Goal: Find specific fact: Find specific fact

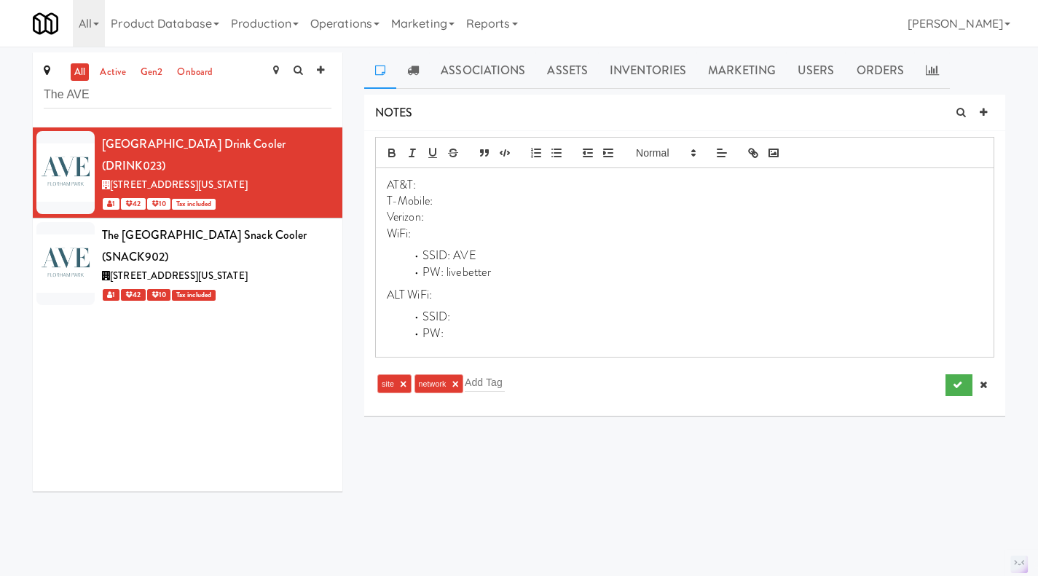
click at [450, 217] on p "Verizon:" at bounding box center [685, 217] width 596 height 16
click at [472, 279] on li "PW: livebetter" at bounding box center [693, 272] width 578 height 17
copy li "livebetter"
click at [454, 200] on p "T-Mobile:" at bounding box center [685, 201] width 596 height 16
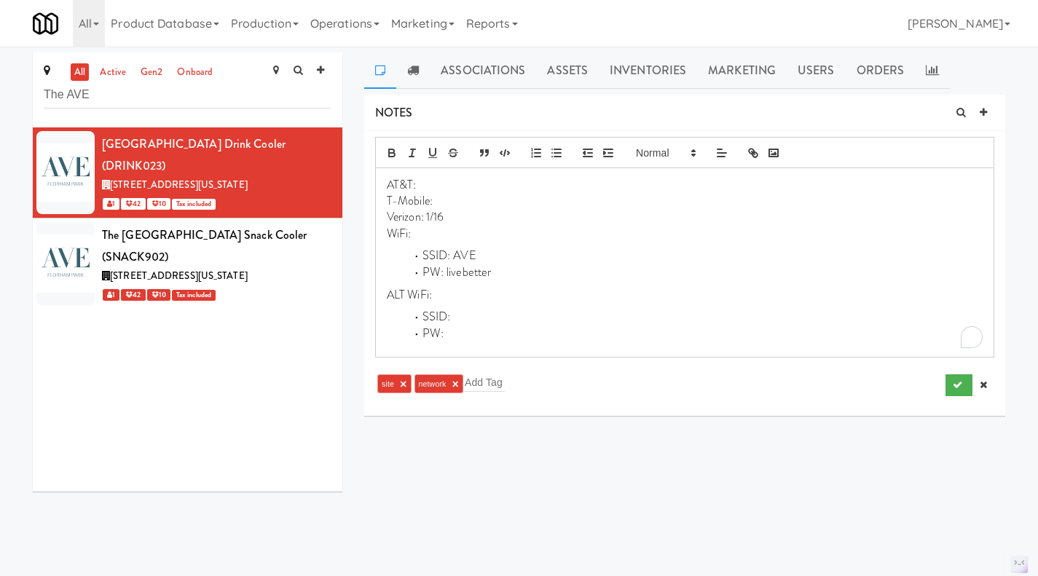
click at [432, 236] on p "WiFi:" at bounding box center [685, 234] width 596 height 16
click at [949, 387] on button "submit" at bounding box center [958, 385] width 27 height 22
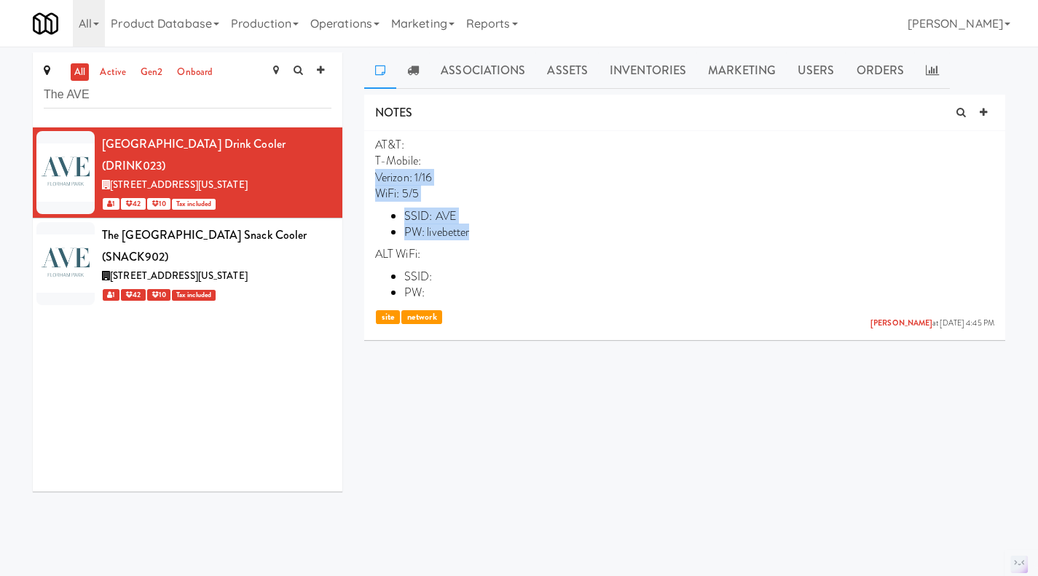
drag, startPoint x: 482, startPoint y: 229, endPoint x: 371, endPoint y: 180, distance: 120.9
click at [371, 180] on li "AT&T: T-Mobile: Verizon: 1/16 WiFi: 5/5 SSID: AVE PW: livebetter ALT WiFi: SSID…" at bounding box center [684, 232] width 641 height 203
copy p "Verizon: 1/16 WiFi: 5/5 SSID: AVE PW: livebetter"
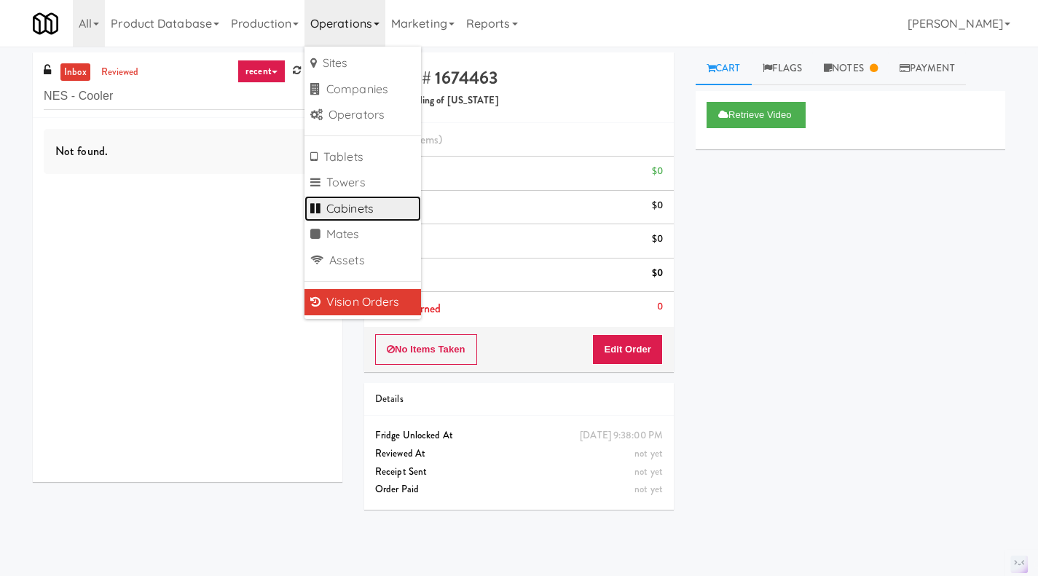
click at [344, 203] on link "Cabinets" at bounding box center [362, 209] width 116 height 26
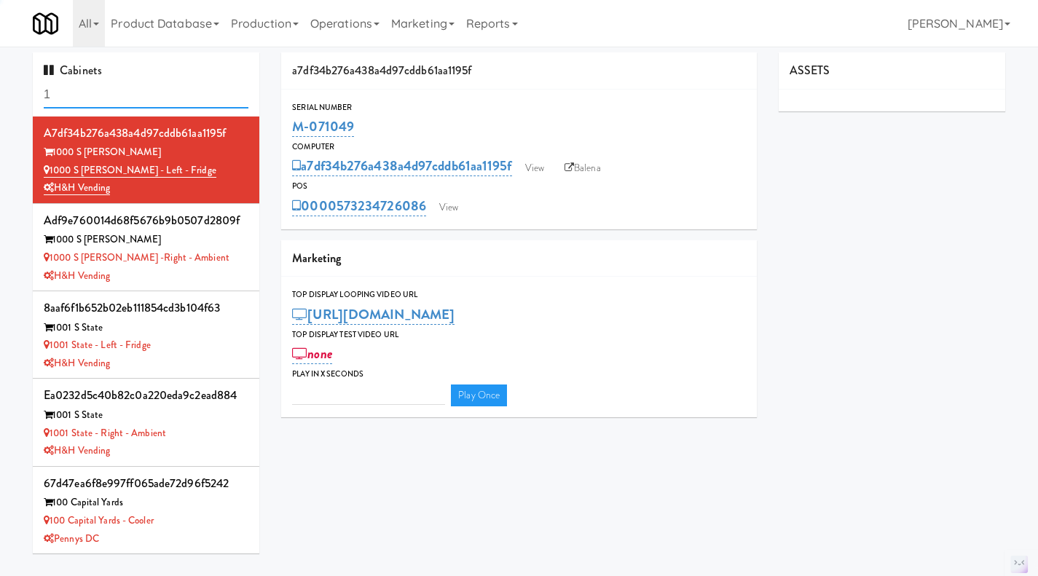
type input "15"
type input "3"
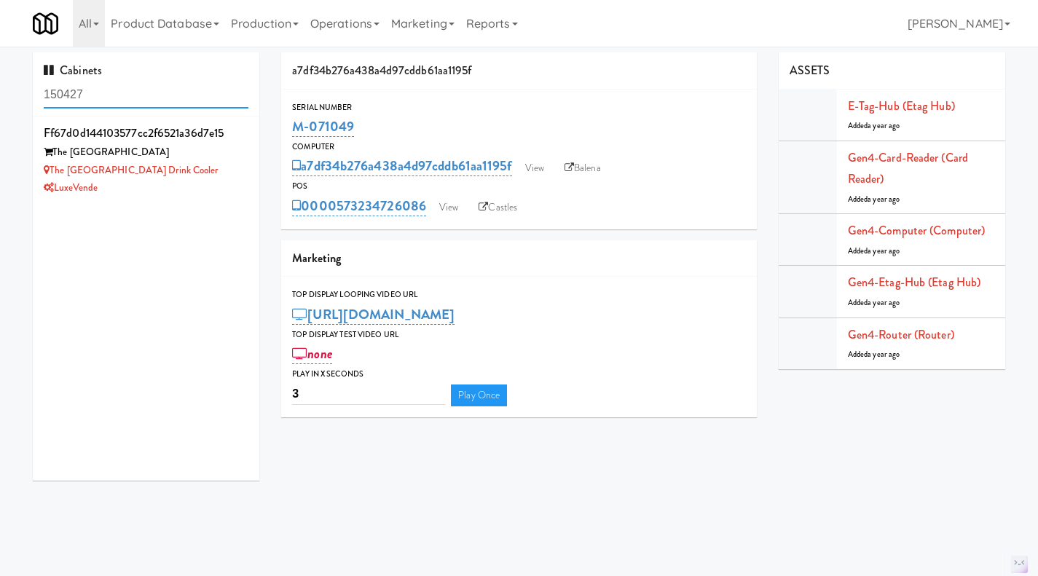
type input "150427"
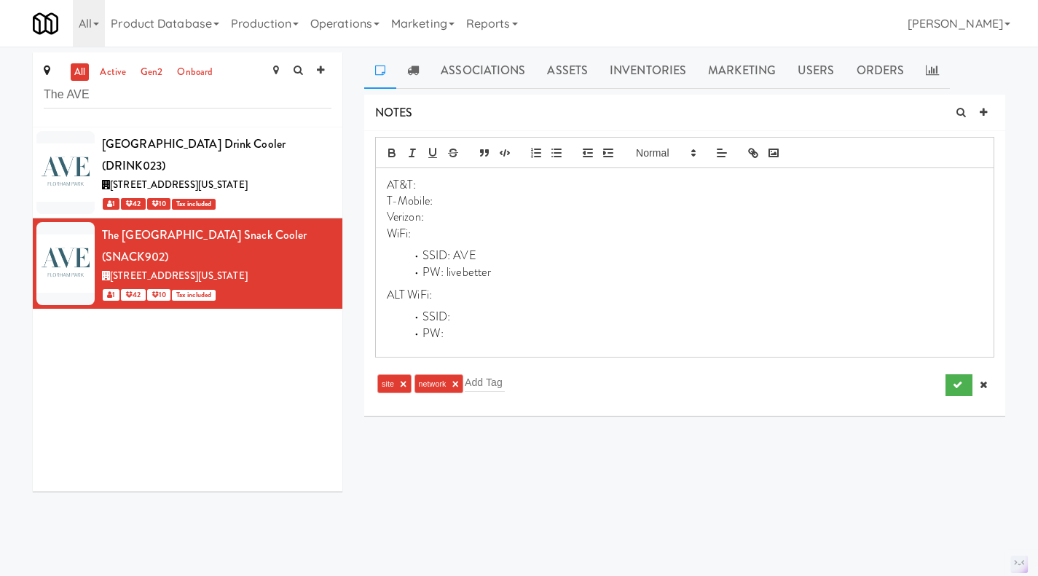
click at [440, 205] on p "T-Mobile:" at bounding box center [685, 201] width 596 height 16
click at [441, 233] on p "WiFi:" at bounding box center [685, 234] width 596 height 16
click at [457, 202] on p "T-Mobile: 5/5" at bounding box center [685, 201] width 596 height 16
click at [446, 217] on p "Verizon:" at bounding box center [685, 217] width 596 height 16
